Goal: Task Accomplishment & Management: Manage account settings

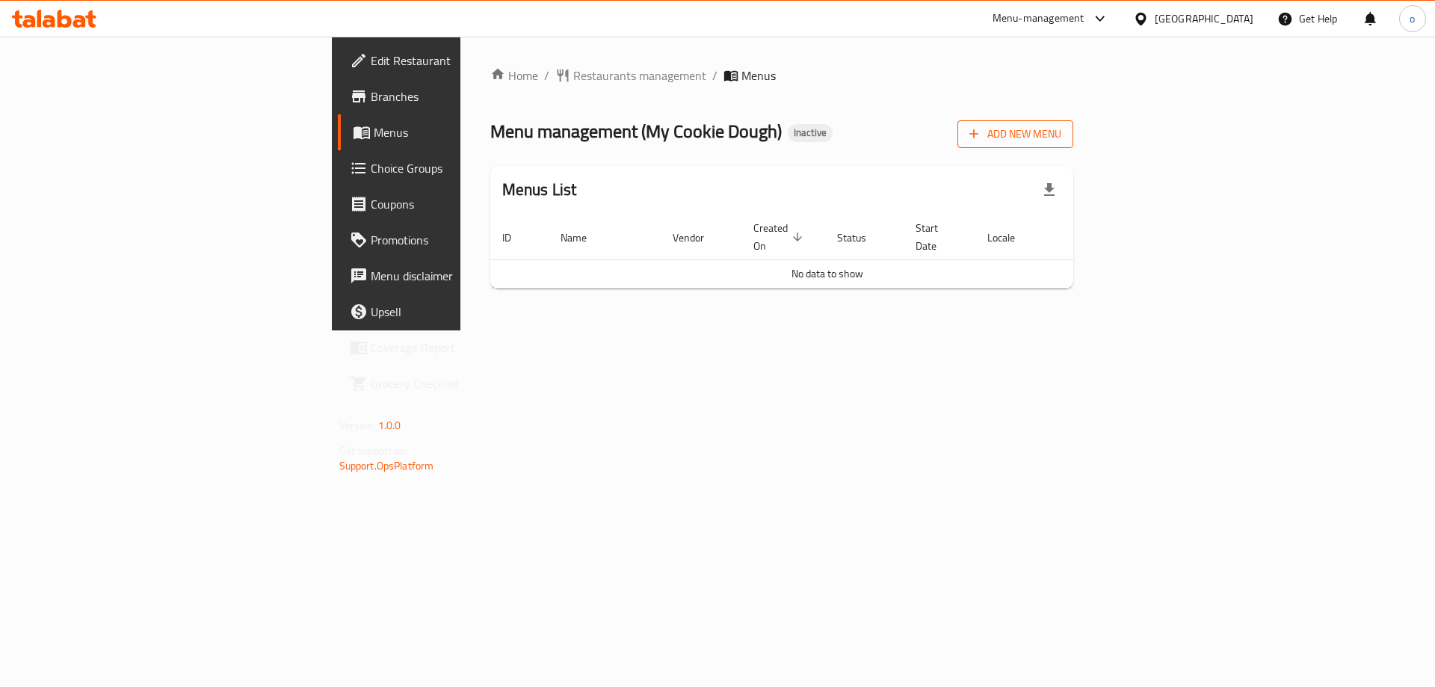
click at [1062, 135] on span "Add New Menu" at bounding box center [1016, 134] width 92 height 19
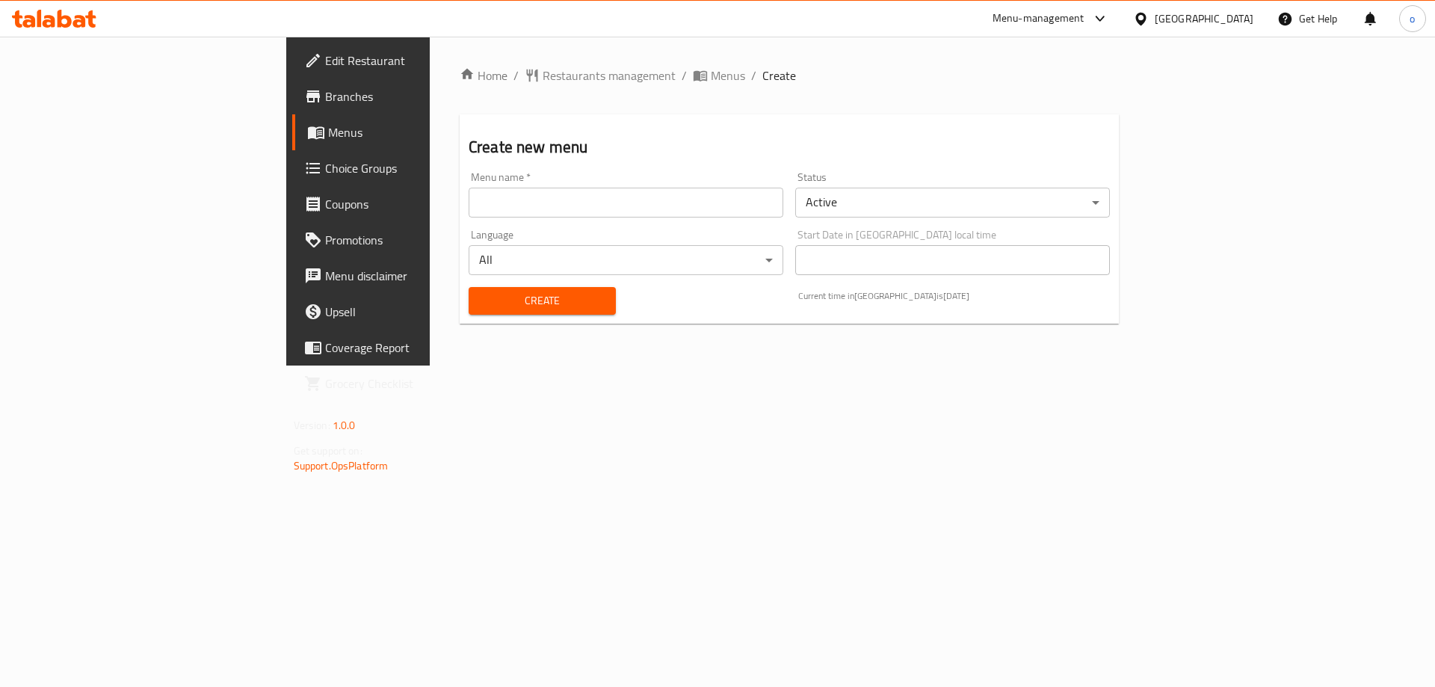
click at [658, 204] on input "text" at bounding box center [626, 203] width 315 height 30
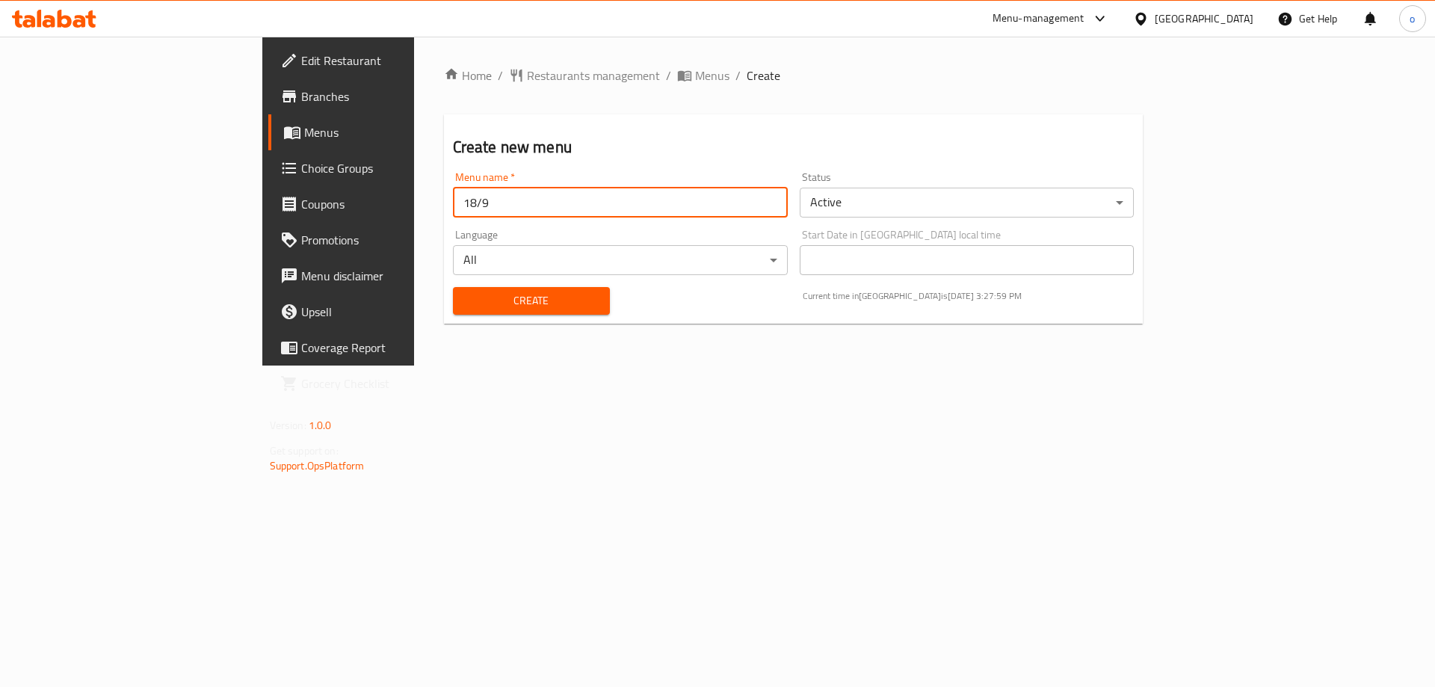
type input "18/9"
click at [474, 302] on span "Create" at bounding box center [531, 301] width 133 height 19
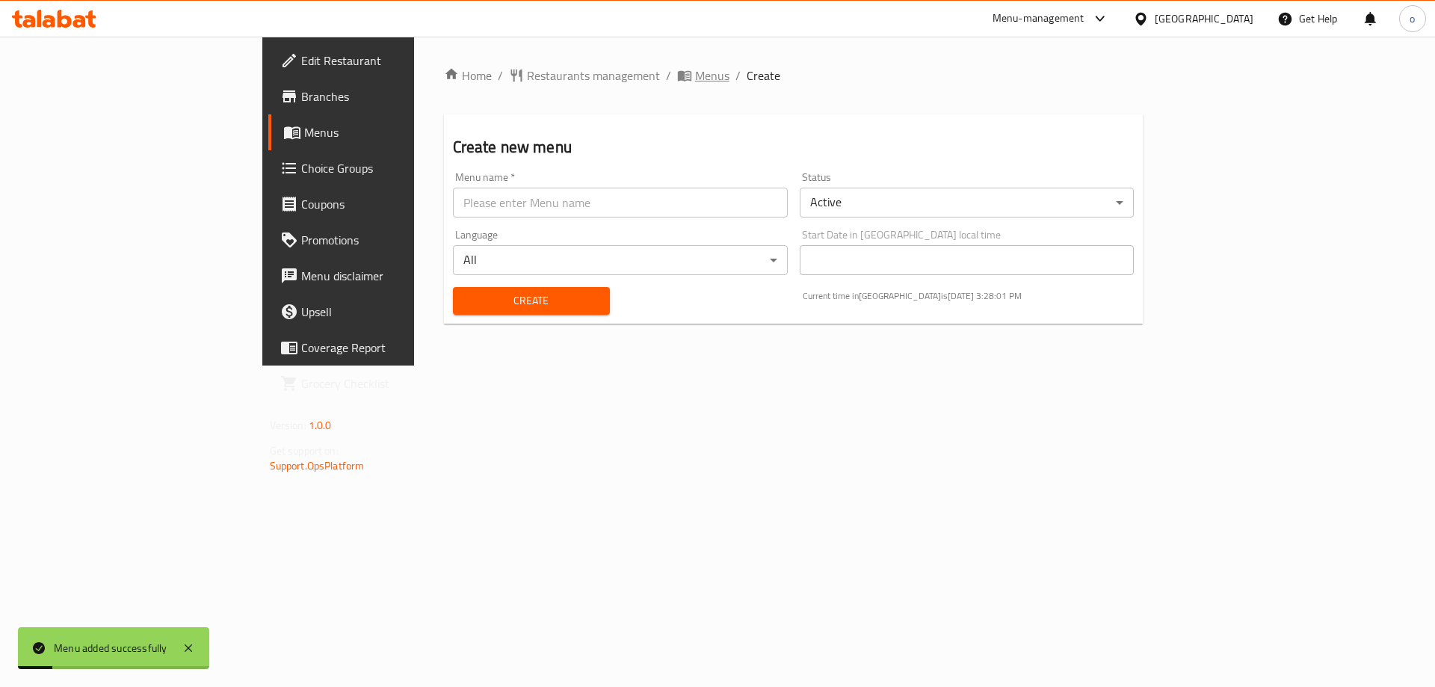
click at [695, 73] on span "Menus" at bounding box center [712, 76] width 34 height 18
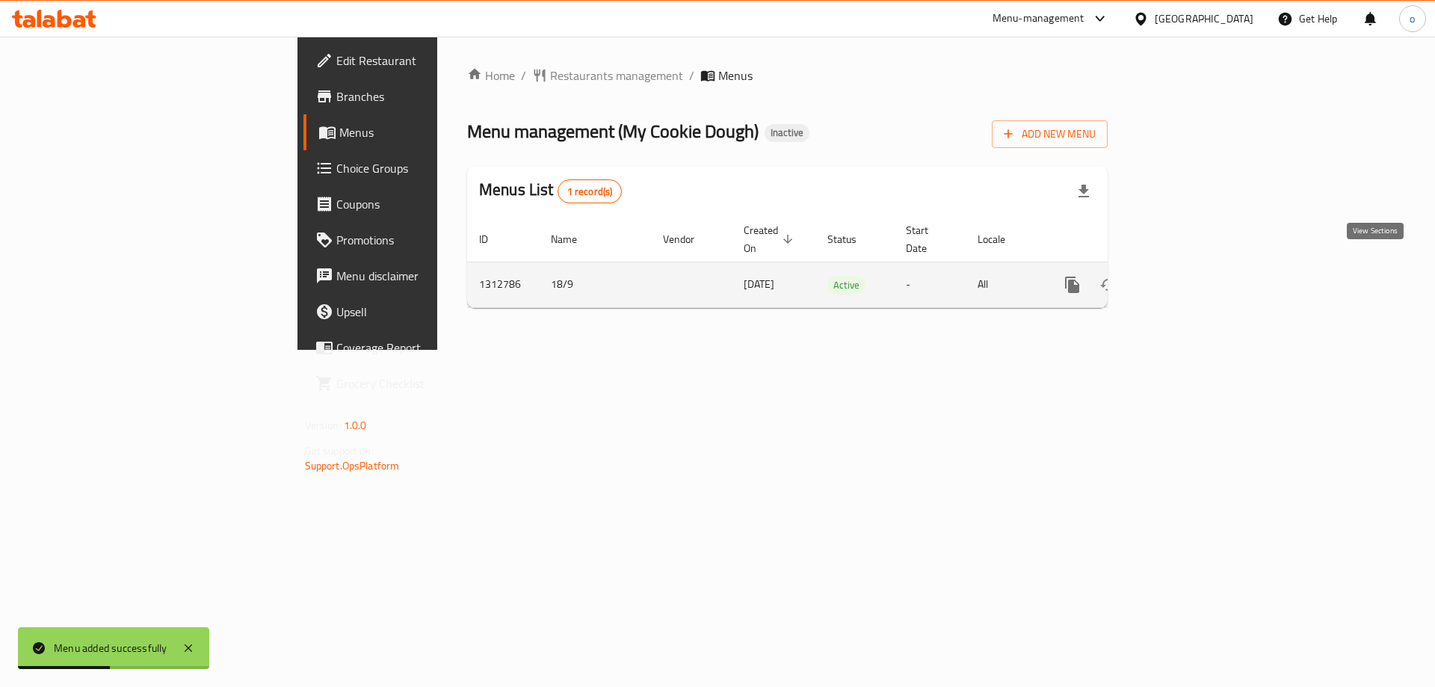
click at [1190, 276] on icon "enhanced table" at bounding box center [1181, 285] width 18 height 18
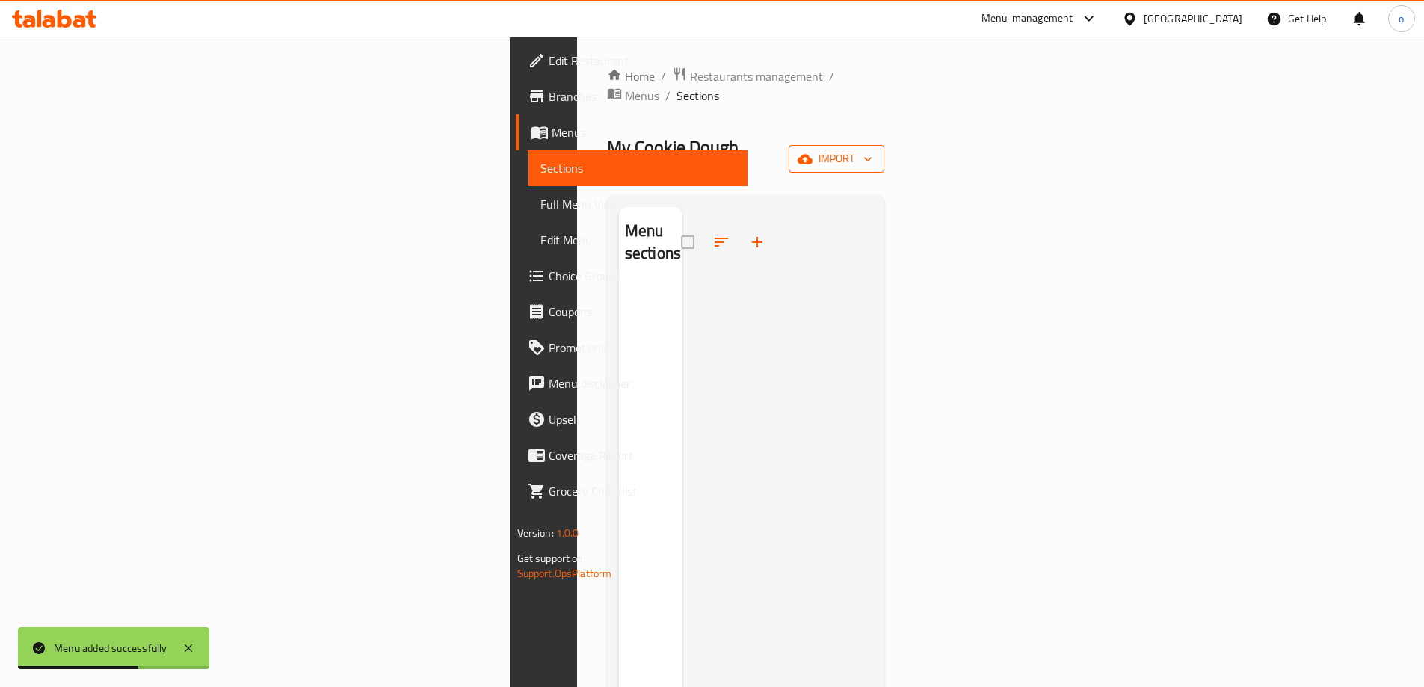
click at [873, 150] on span "import" at bounding box center [837, 159] width 72 height 19
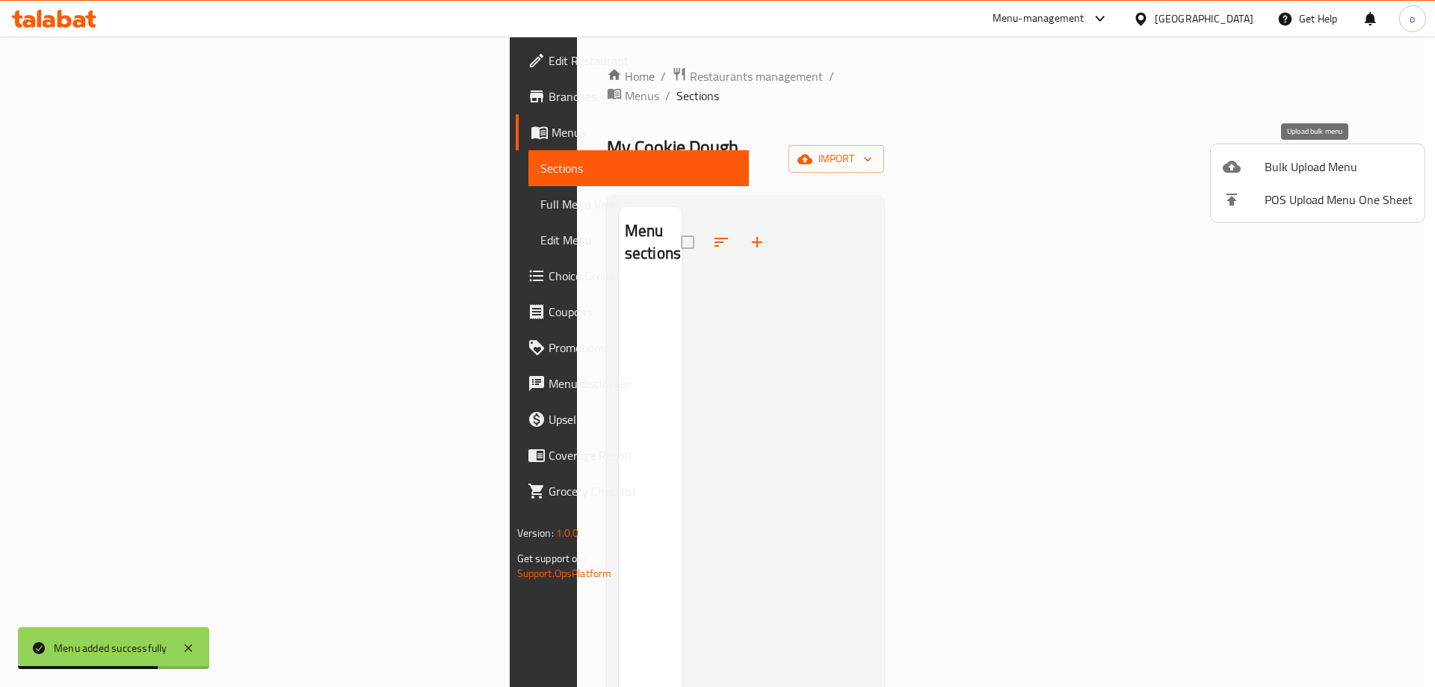
click at [1331, 166] on span "Bulk Upload Menu" at bounding box center [1339, 167] width 148 height 18
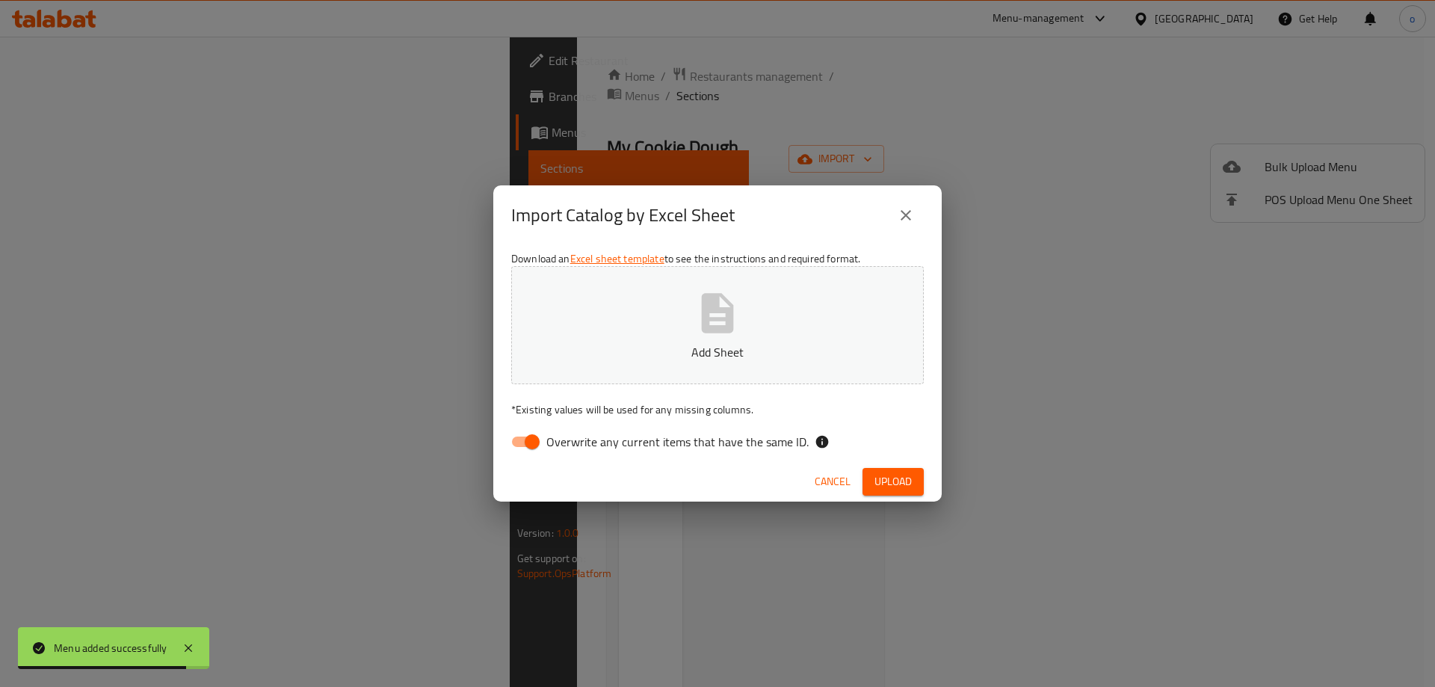
click at [529, 448] on input "Overwrite any current items that have the same ID." at bounding box center [532, 442] width 85 height 28
checkbox input "false"
click at [722, 313] on icon "button" at bounding box center [718, 313] width 32 height 40
click at [903, 476] on span "Upload" at bounding box center [893, 482] width 37 height 19
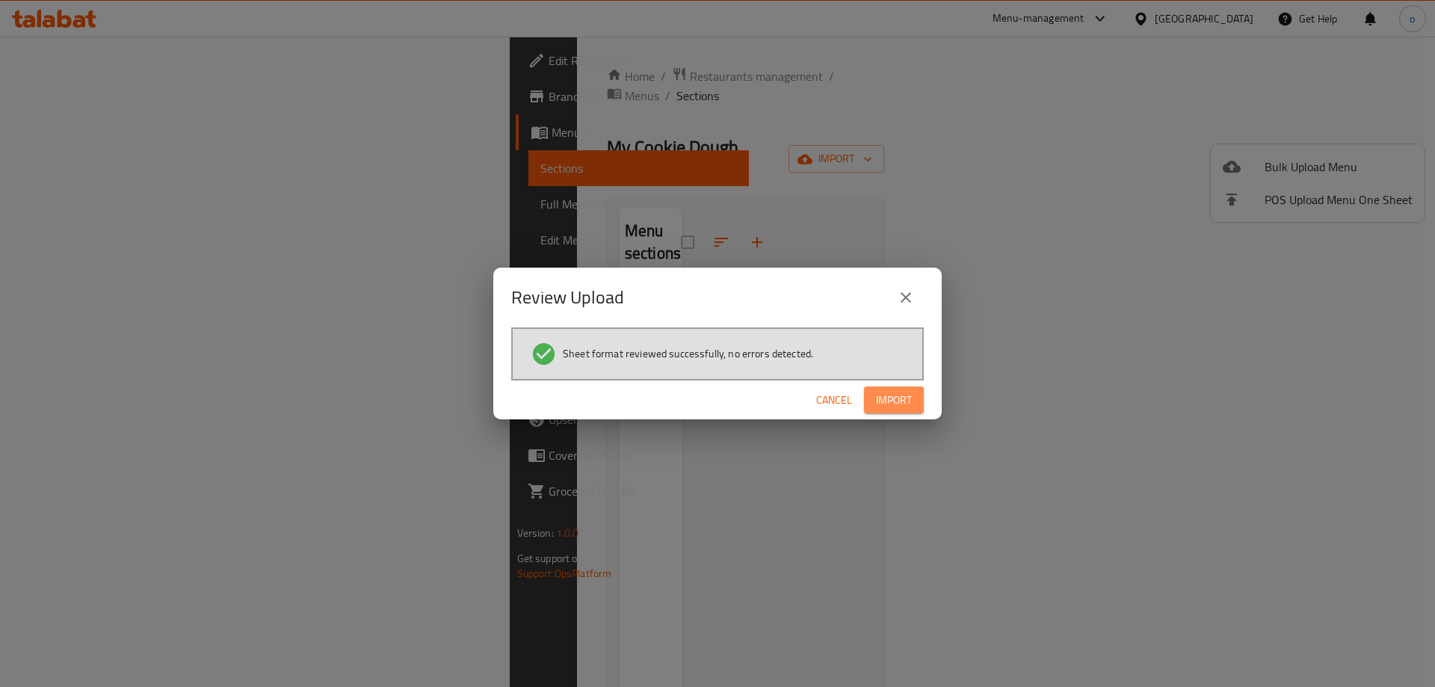
click at [914, 401] on button "Import" at bounding box center [894, 401] width 60 height 28
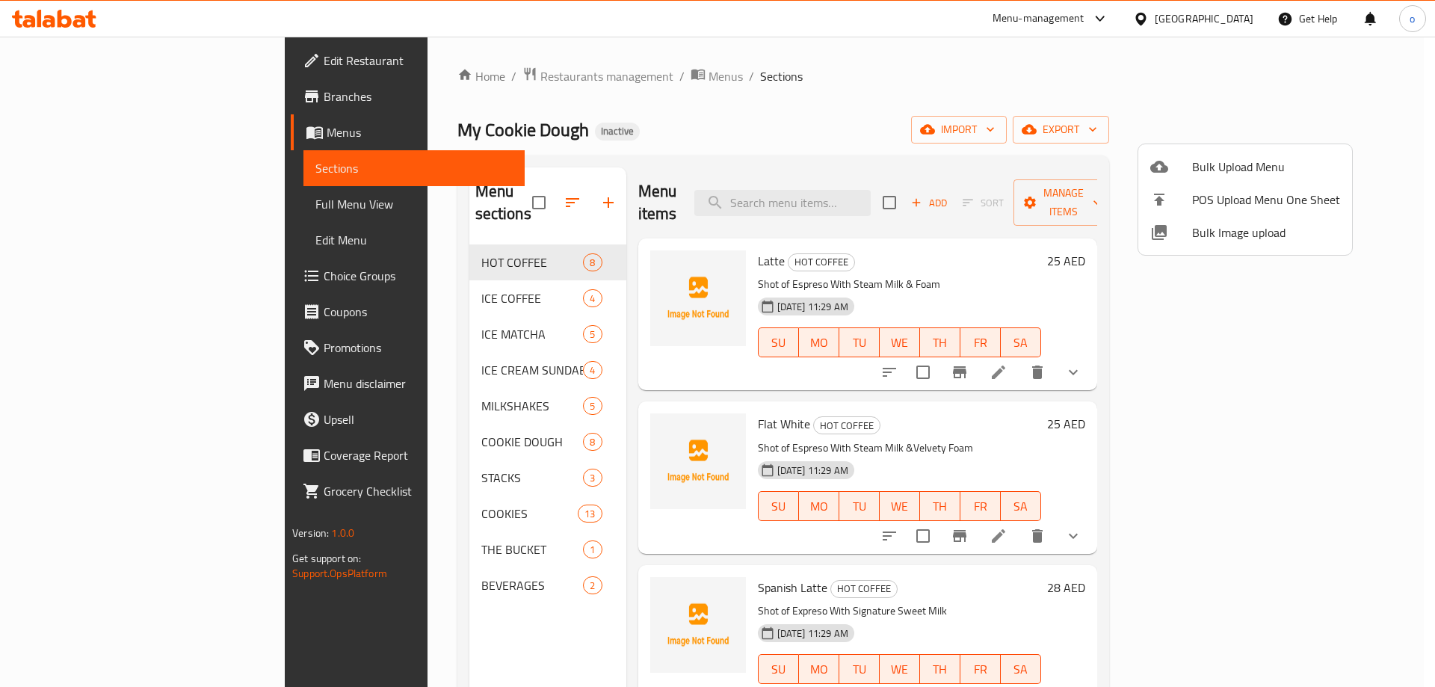
click at [89, 203] on div at bounding box center [717, 343] width 1435 height 687
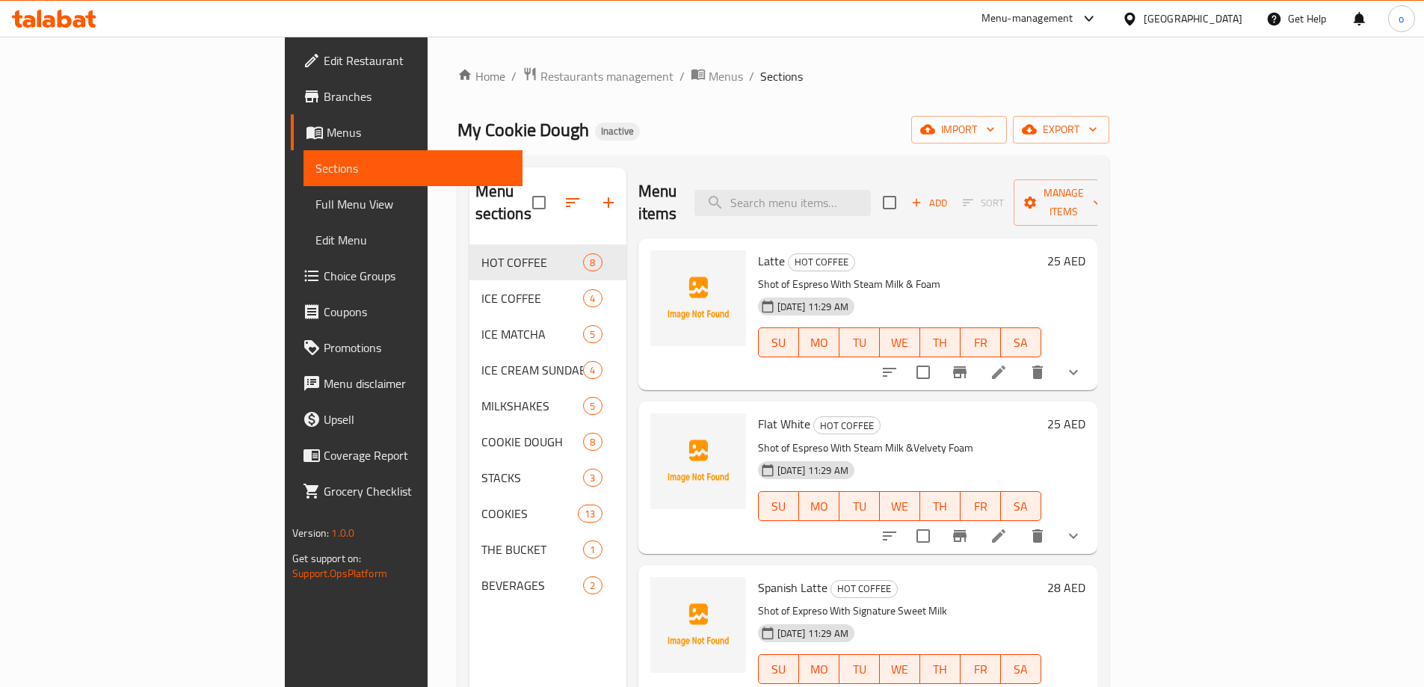
click at [316, 202] on span "Full Menu View" at bounding box center [413, 204] width 195 height 18
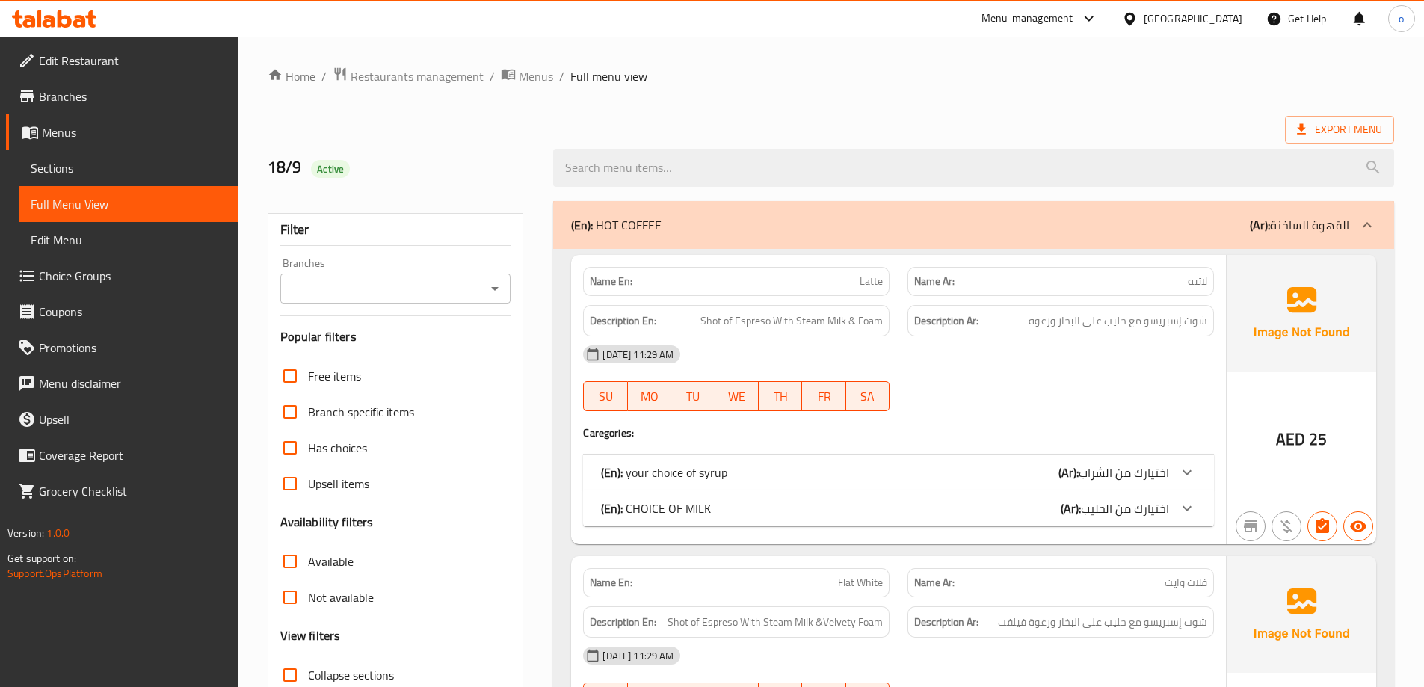
click at [1098, 144] on div at bounding box center [973, 168] width 859 height 56
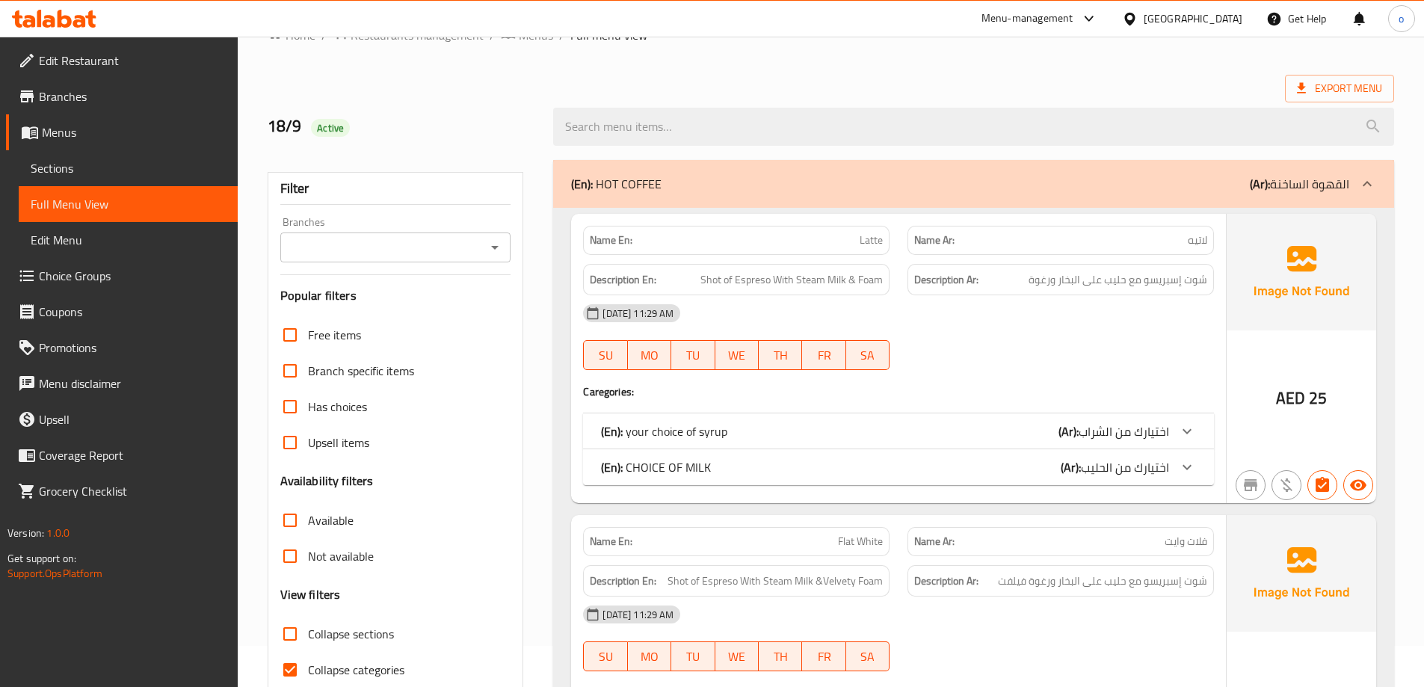
scroll to position [75, 0]
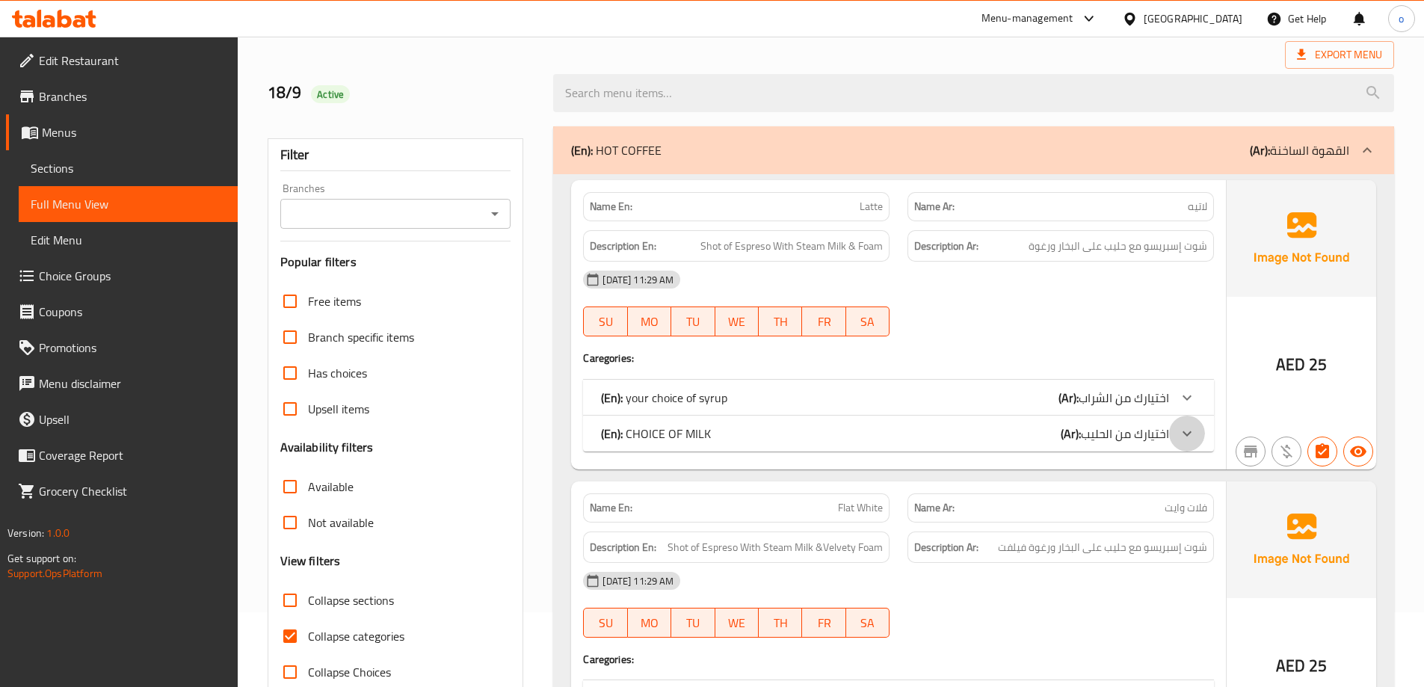
click at [1179, 434] on icon at bounding box center [1187, 434] width 18 height 18
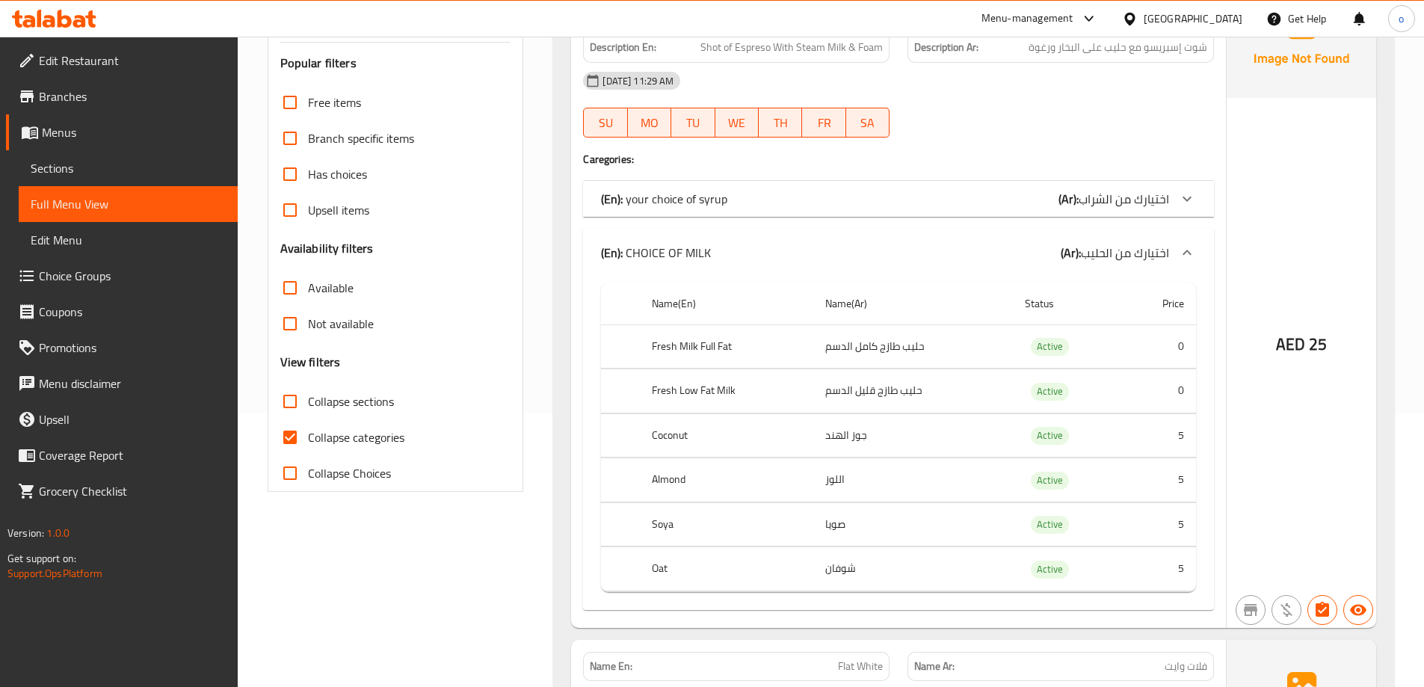
scroll to position [299, 0]
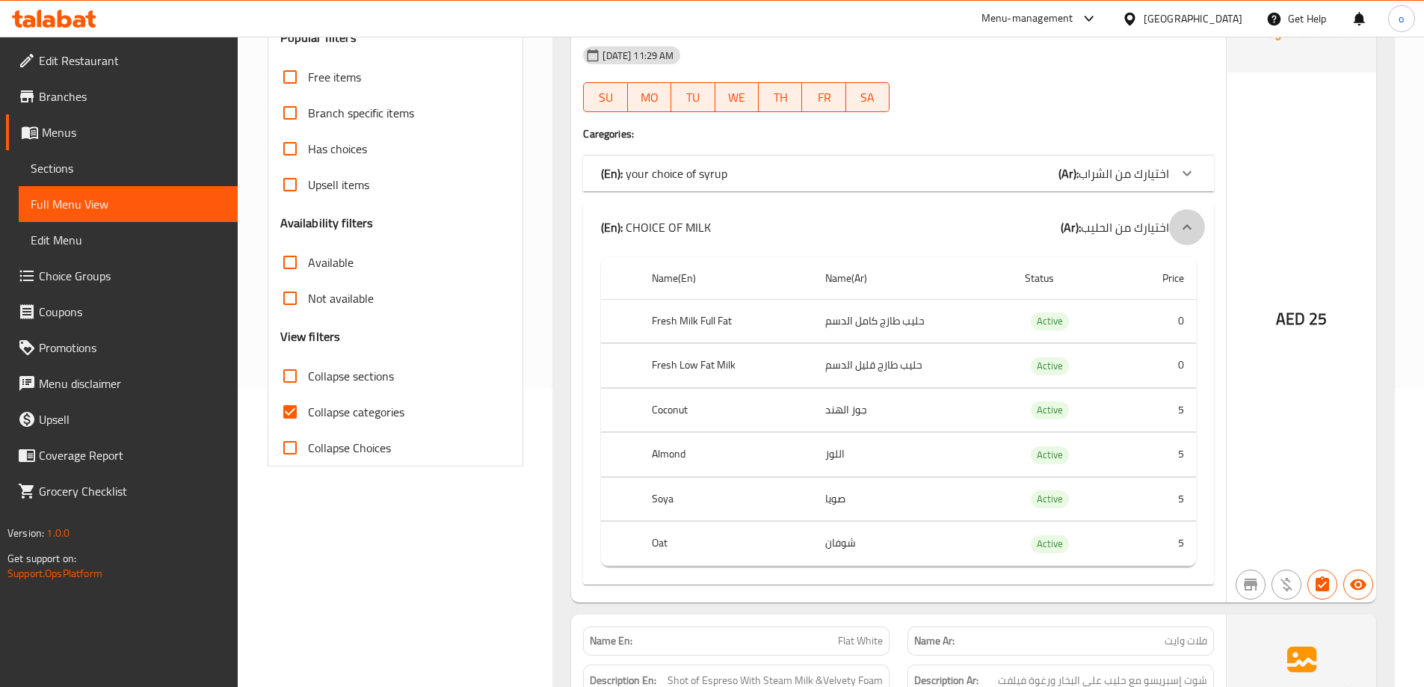
click at [1185, 224] on icon at bounding box center [1187, 227] width 18 height 18
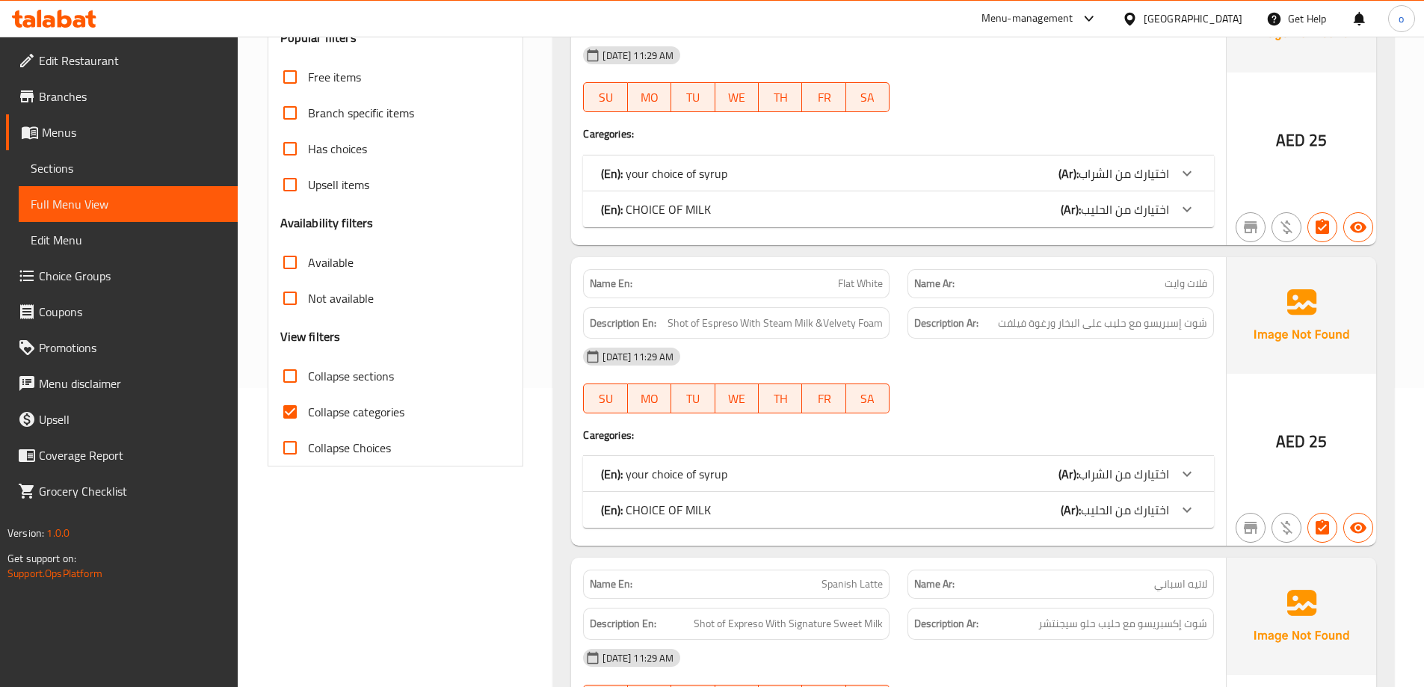
click at [1190, 174] on icon at bounding box center [1187, 173] width 18 height 18
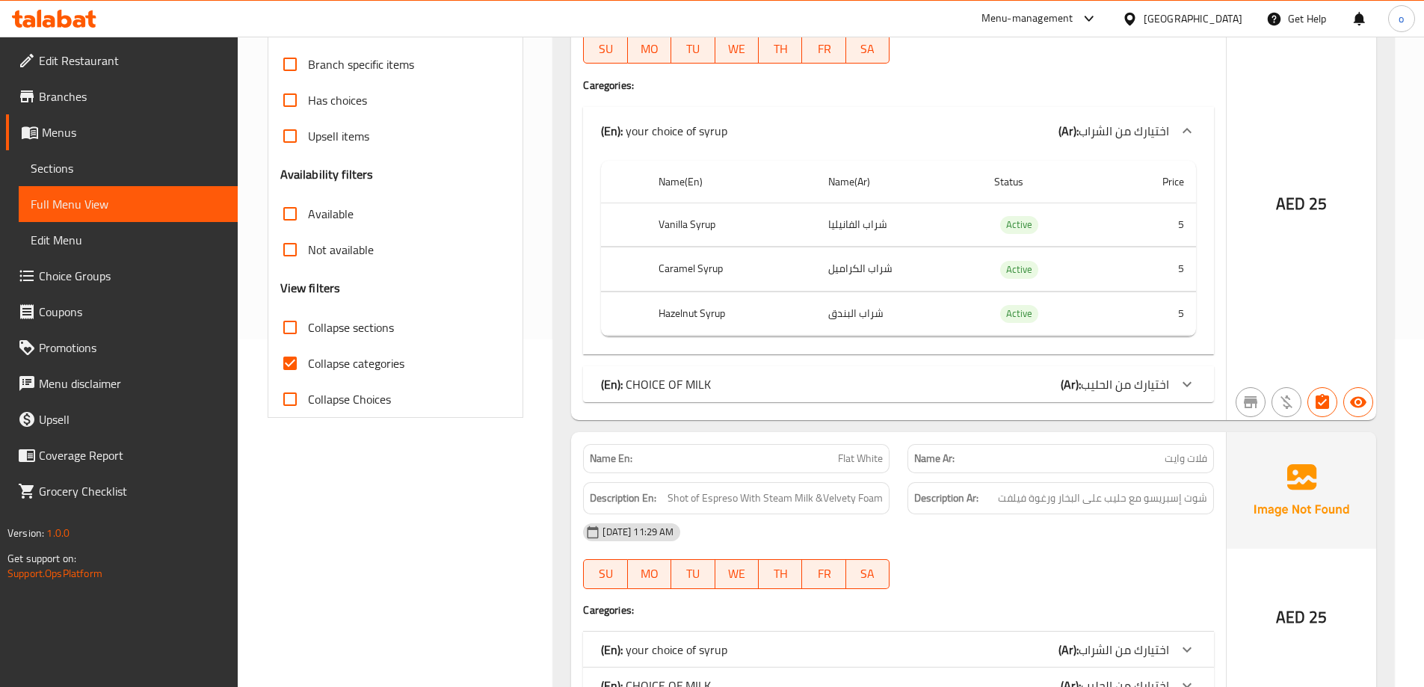
scroll to position [374, 0]
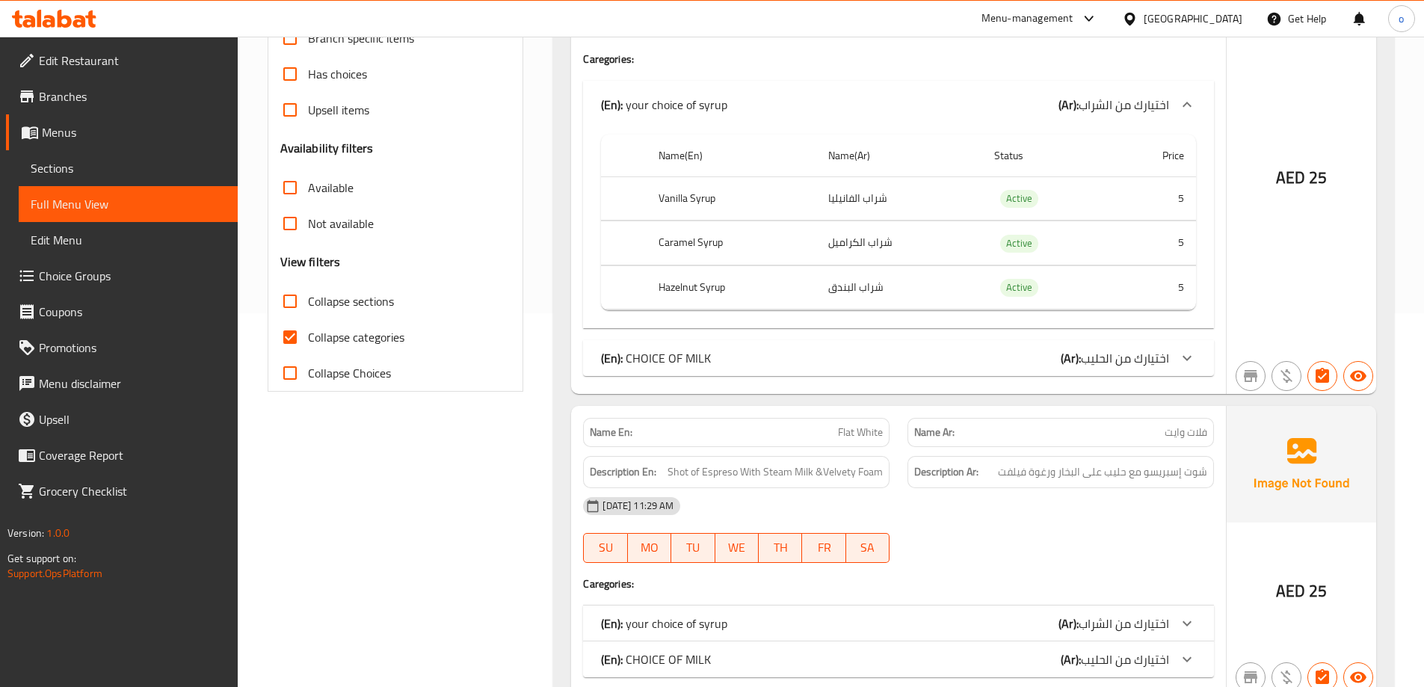
click at [1184, 360] on icon at bounding box center [1187, 358] width 18 height 18
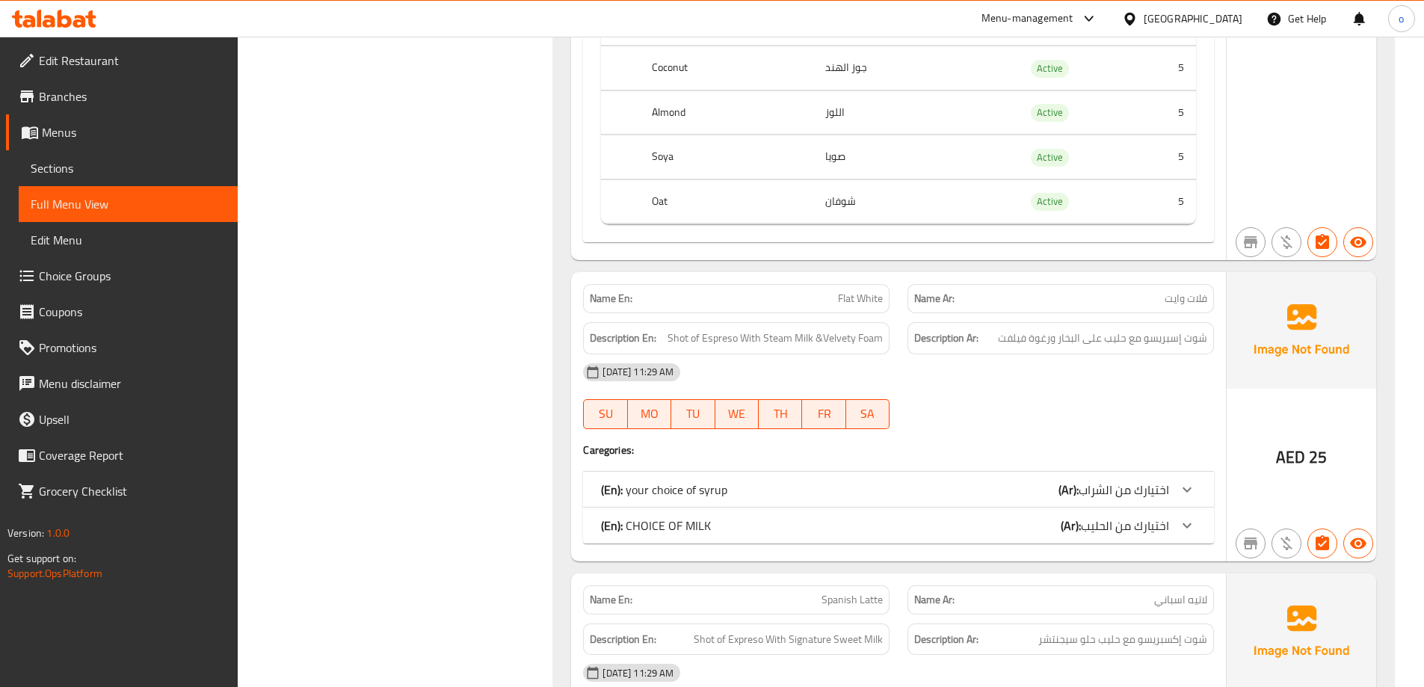
scroll to position [897, 0]
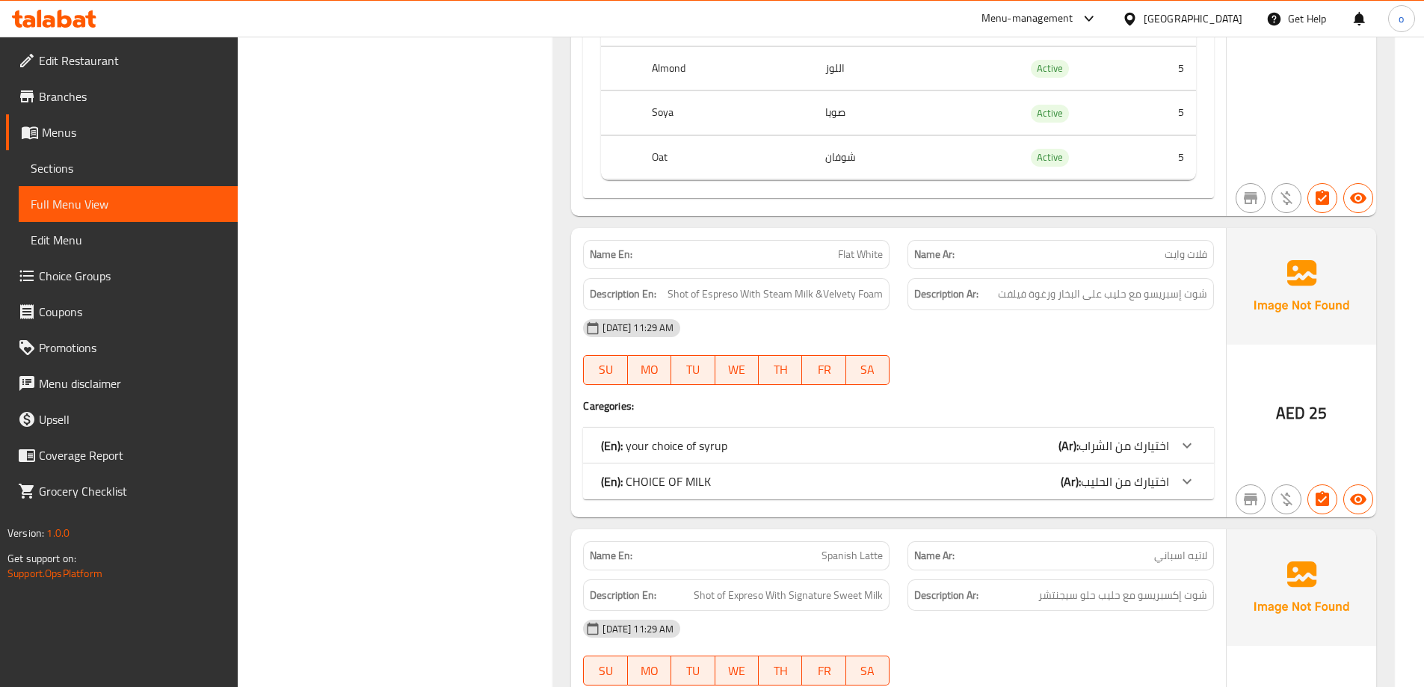
click at [1176, 479] on div at bounding box center [1187, 482] width 36 height 36
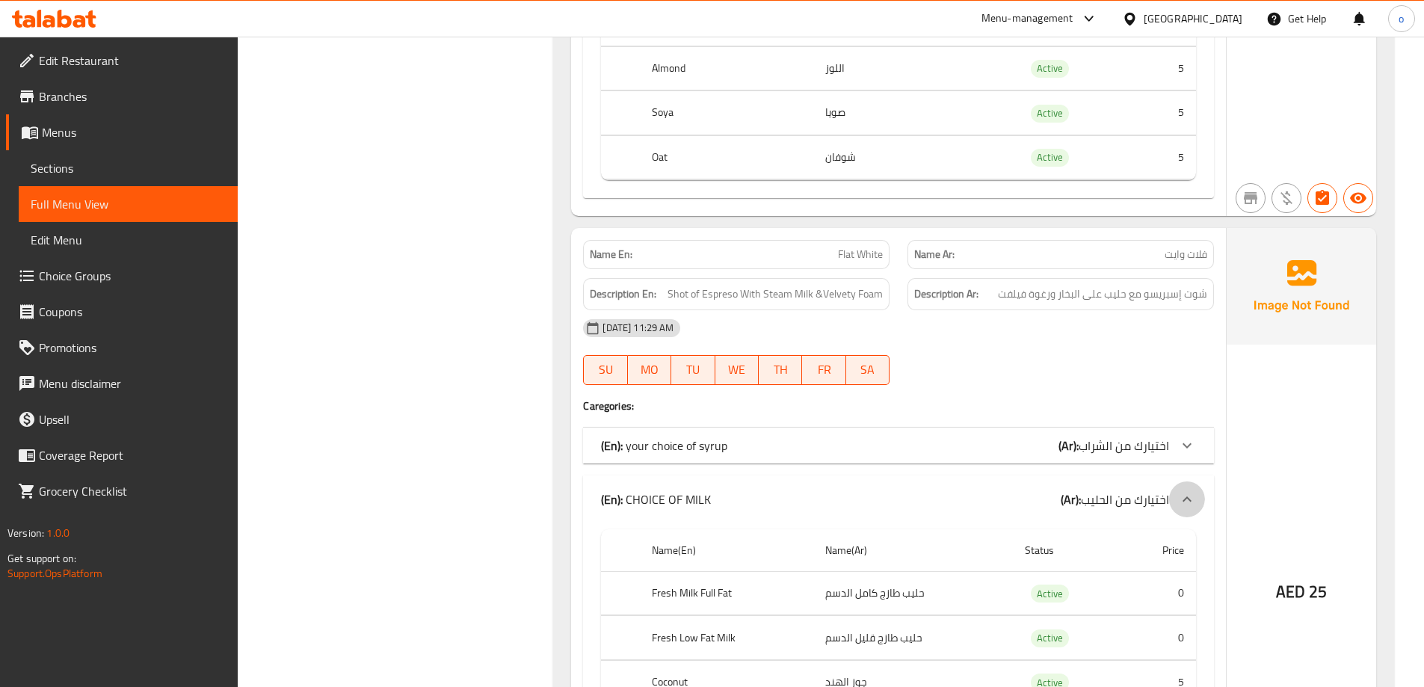
click at [1188, 489] on div at bounding box center [1187, 499] width 36 height 36
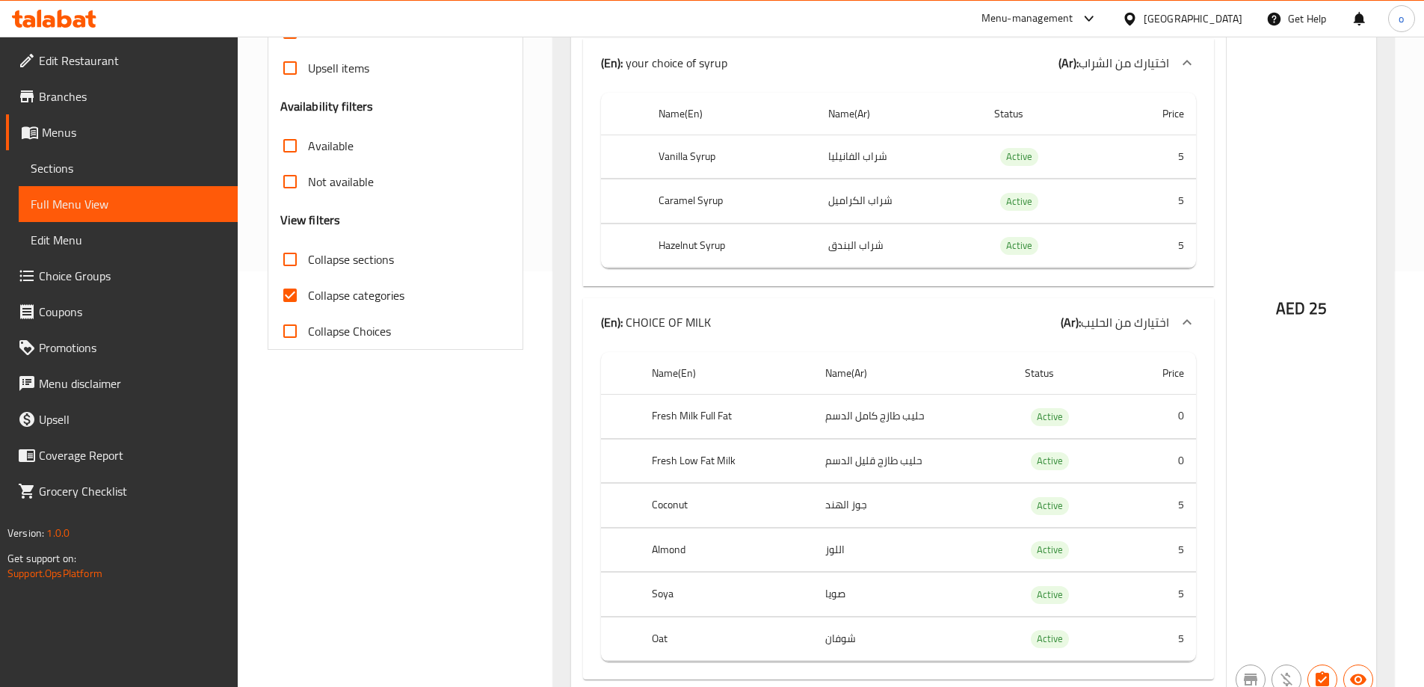
scroll to position [224, 0]
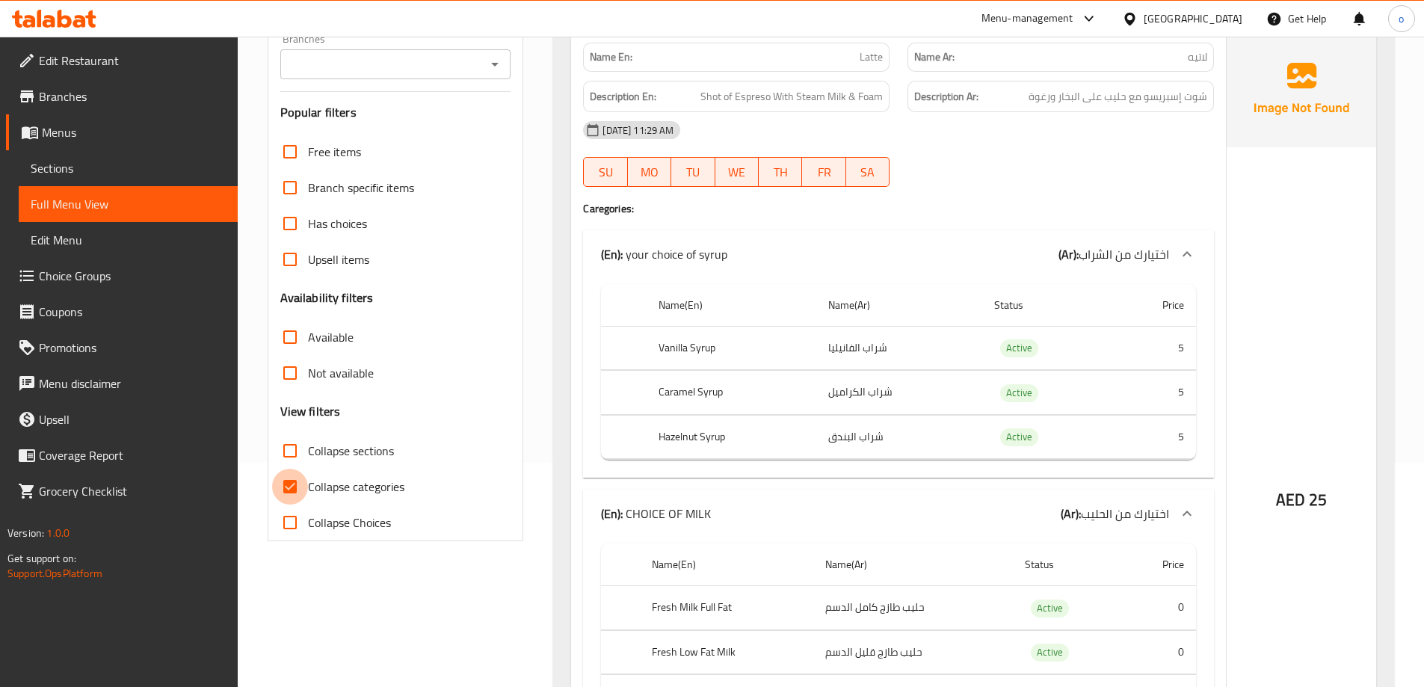
click at [289, 488] on input "Collapse categories" at bounding box center [290, 487] width 36 height 36
checkbox input "false"
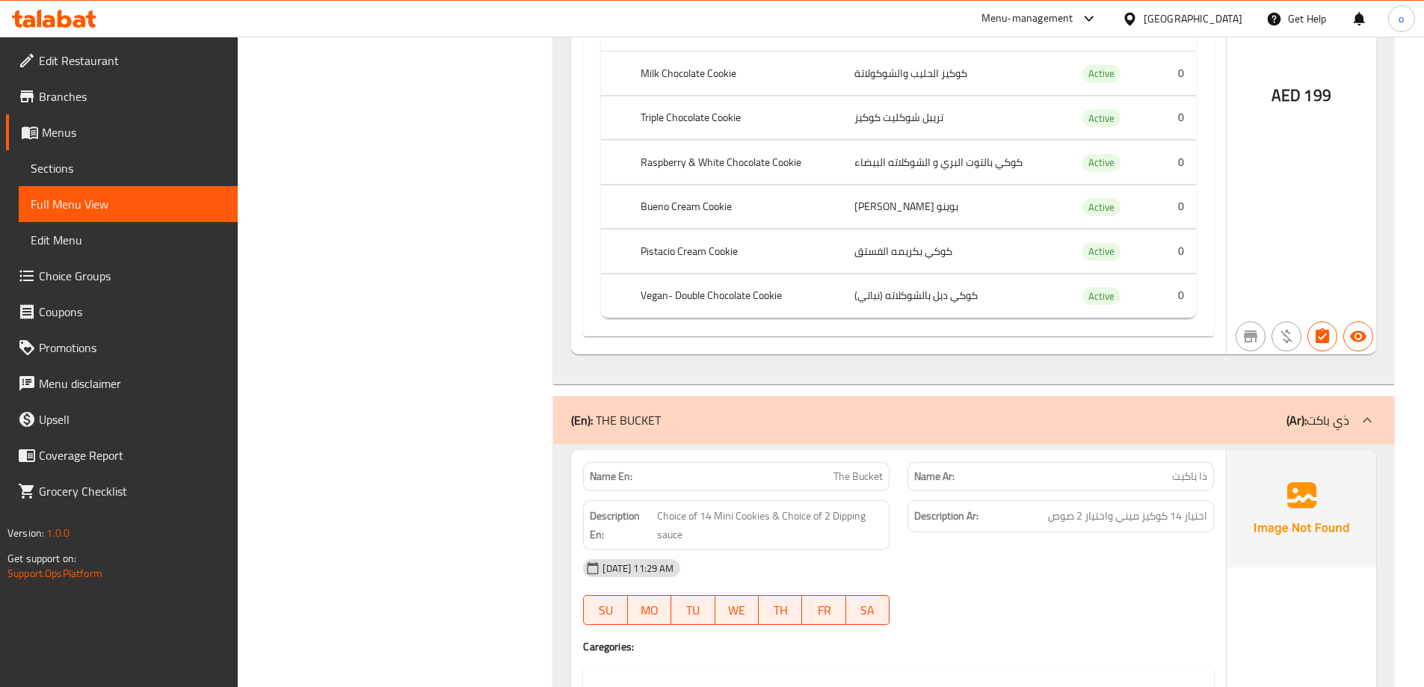
scroll to position [25079, 0]
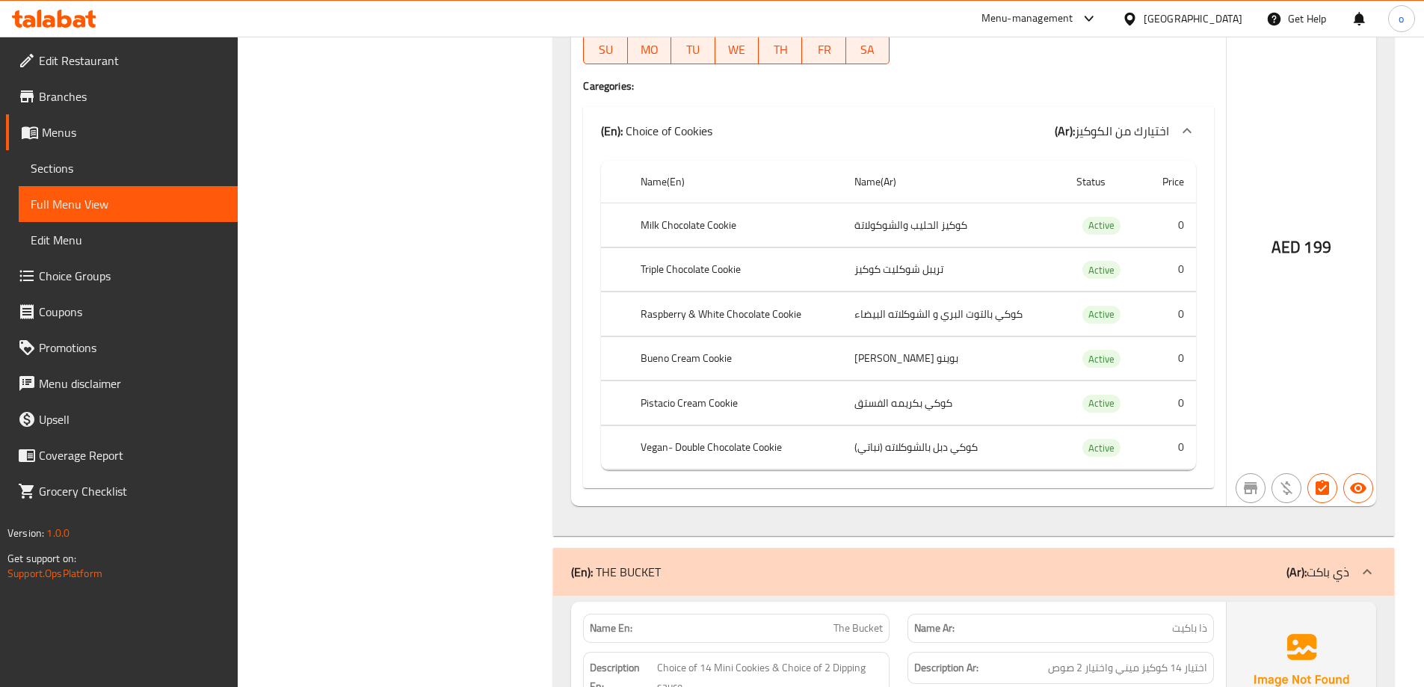
click at [110, 58] on span "Edit Restaurant" at bounding box center [132, 61] width 187 height 18
